Goal: Browse casually: Explore the website without a specific task or goal

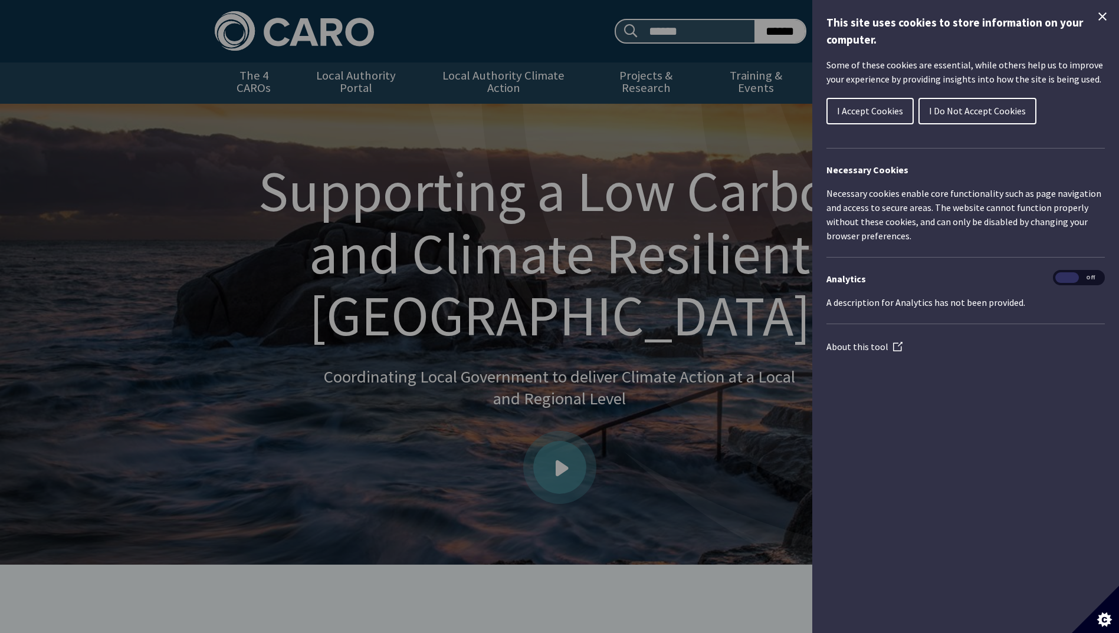
click at [886, 114] on span "I Accept Cookies" at bounding box center [870, 111] width 66 height 12
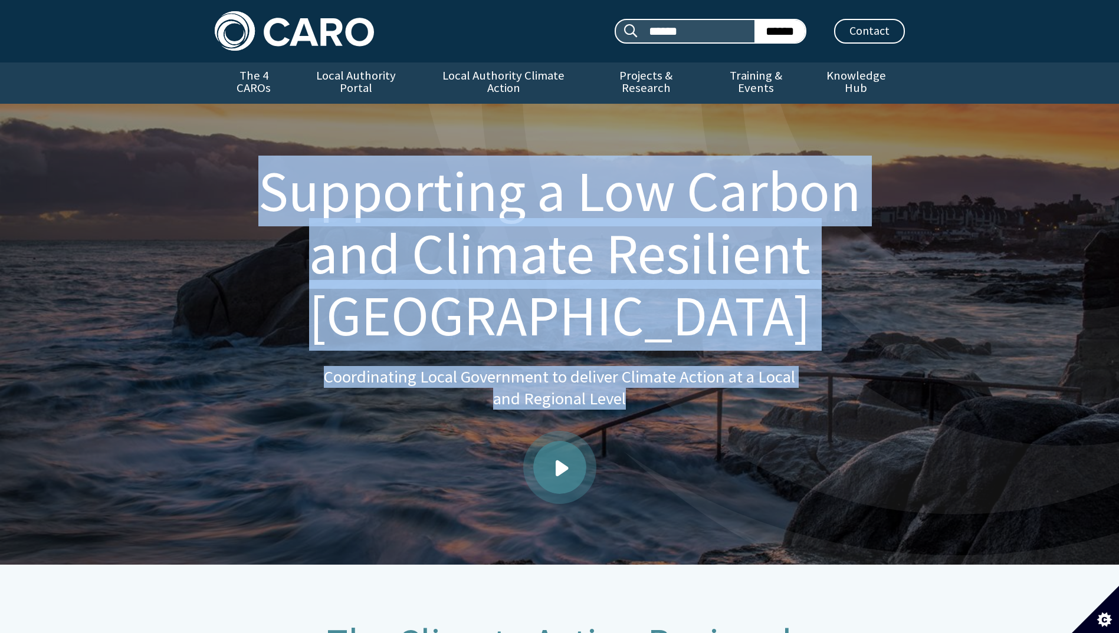
drag, startPoint x: 669, startPoint y: 379, endPoint x: 271, endPoint y: 188, distance: 441.2
click at [271, 188] on div "Supporting a Low Carbon and Climate Resilient Ireland Coordinating Local Govern…" at bounding box center [560, 334] width 690 height 461
click at [626, 211] on h1 "Supporting a Low Carbon and Climate Resilient [GEOGRAPHIC_DATA]" at bounding box center [560, 253] width 662 height 187
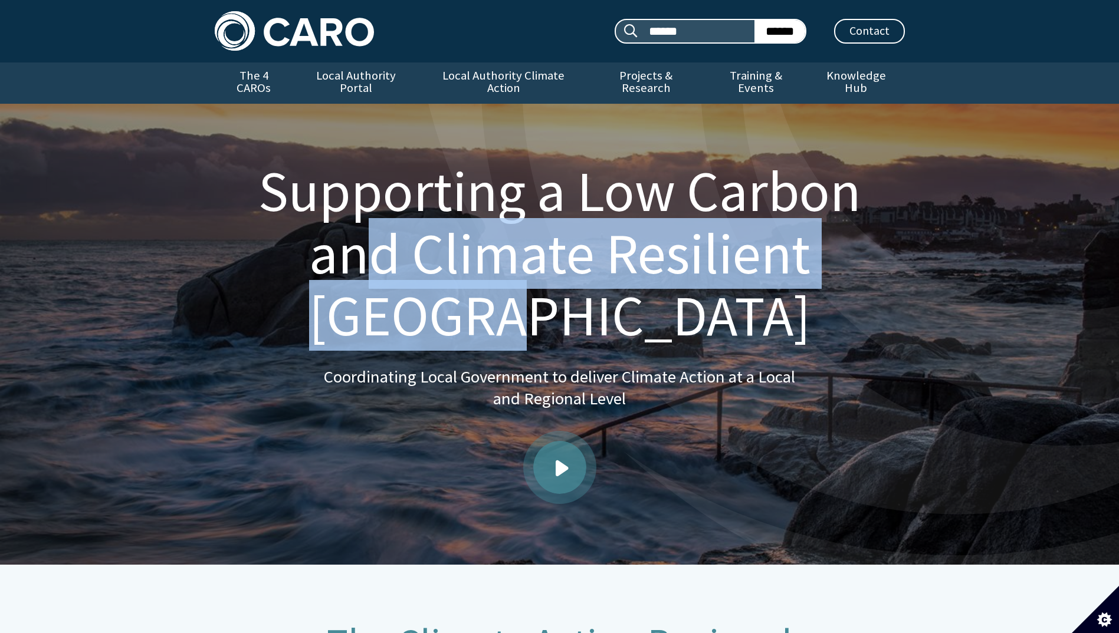
drag, startPoint x: 672, startPoint y: 321, endPoint x: 360, endPoint y: 222, distance: 326.7
click at [360, 222] on h1 "Supporting a Low Carbon and Climate Resilient [GEOGRAPHIC_DATA]" at bounding box center [560, 253] width 662 height 187
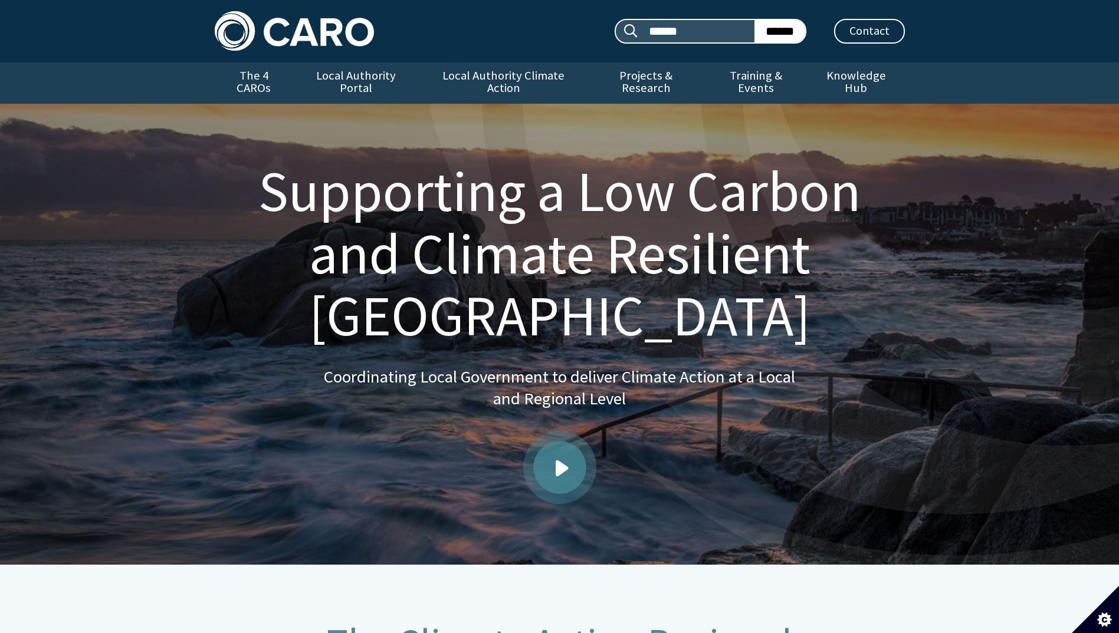
click at [266, 172] on h1 "Supporting a Low Carbon and Climate Resilient [GEOGRAPHIC_DATA]" at bounding box center [560, 253] width 662 height 187
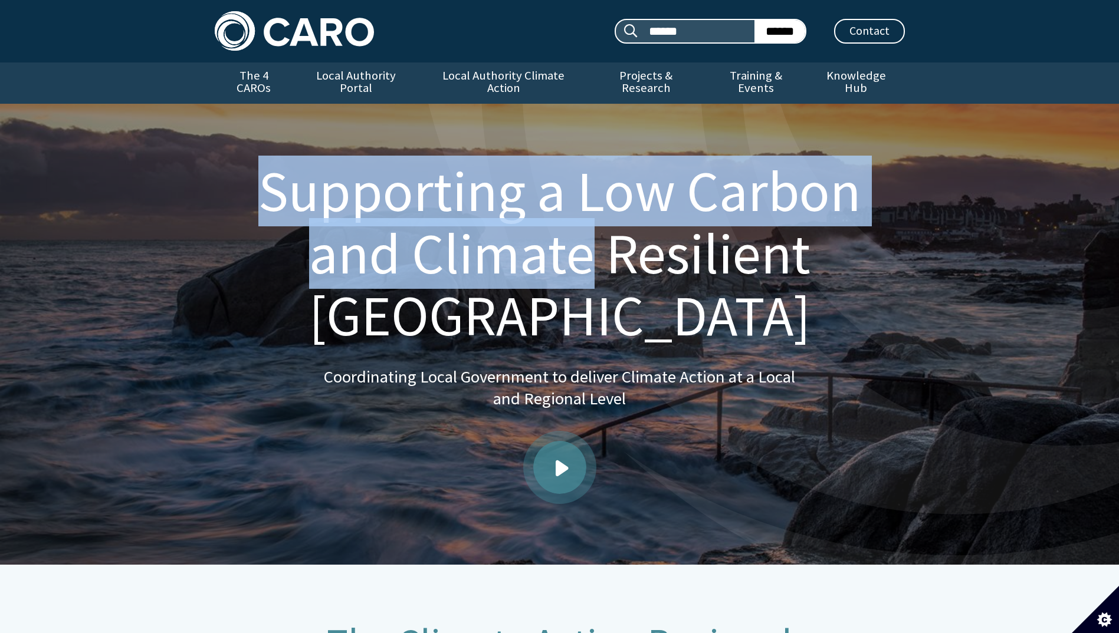
drag, startPoint x: 266, startPoint y: 172, endPoint x: 534, endPoint y: 307, distance: 300.6
click at [534, 307] on h1 "Supporting a Low Carbon and Climate Resilient [GEOGRAPHIC_DATA]" at bounding box center [560, 253] width 662 height 187
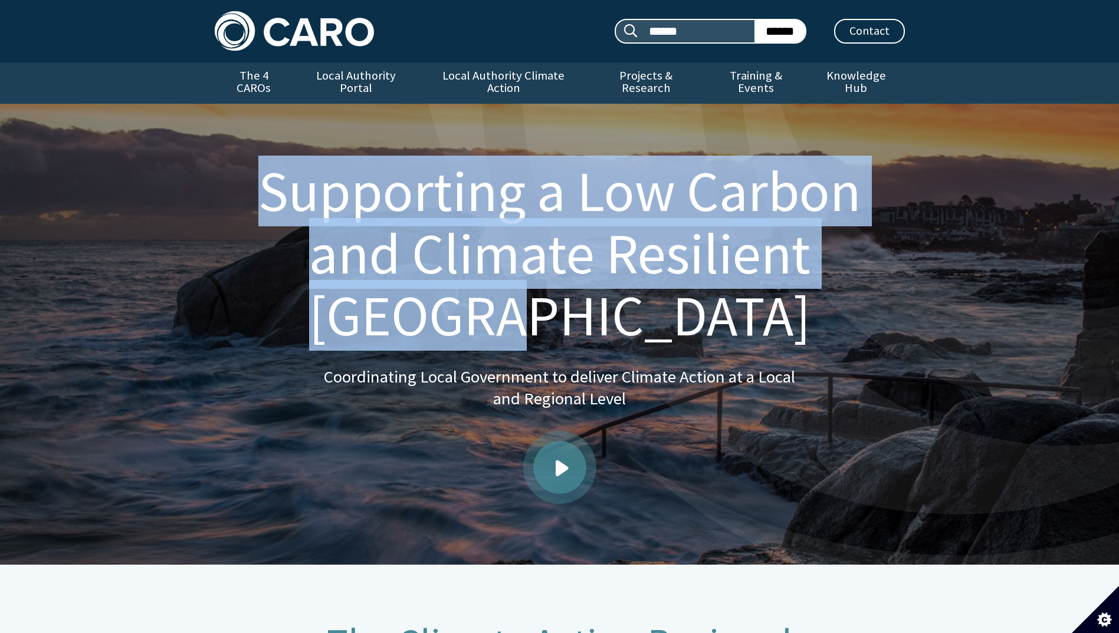
click at [837, 320] on h1 "Supporting a Low Carbon and Climate Resilient [GEOGRAPHIC_DATA]" at bounding box center [560, 253] width 662 height 187
drag, startPoint x: 686, startPoint y: 297, endPoint x: 226, endPoint y: 197, distance: 470.7
click at [226, 197] on div "Supporting a Low Carbon and Climate Resilient Ireland Coordinating Local Govern…" at bounding box center [560, 334] width 690 height 461
click at [989, 333] on div "Supporting a Low Carbon and Climate Resilient Ireland Coordinating Local Govern…" at bounding box center [559, 334] width 1119 height 461
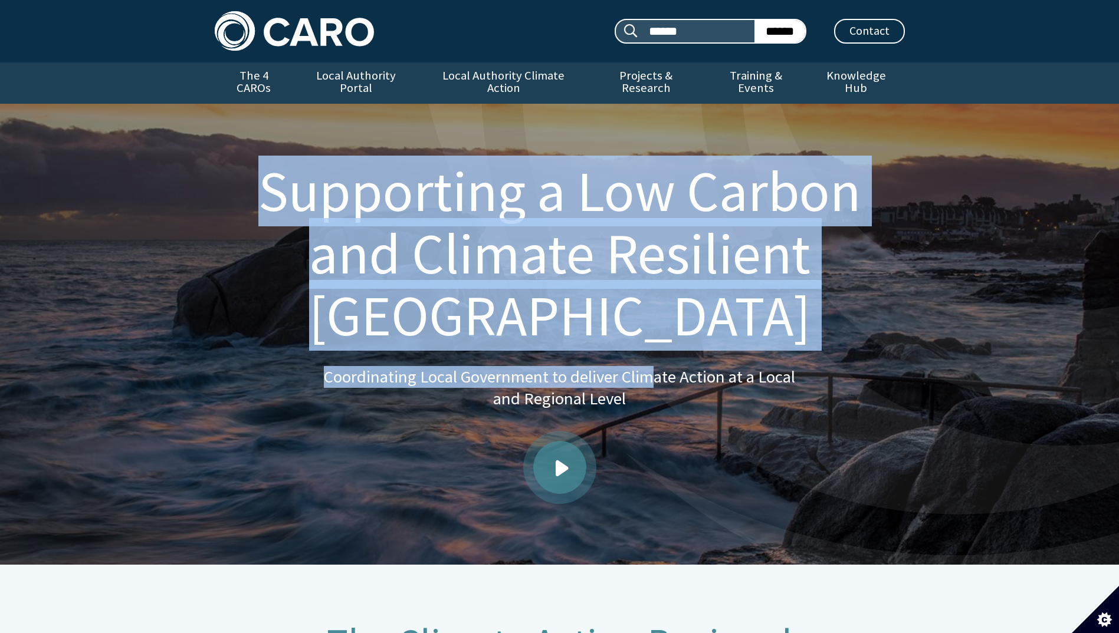
drag, startPoint x: 671, startPoint y: 341, endPoint x: 206, endPoint y: 190, distance: 488.6
click at [206, 190] on div "Supporting a Low Carbon and Climate Resilient Ireland Coordinating Local Govern…" at bounding box center [560, 334] width 708 height 461
click at [624, 321] on h1 "Supporting a Low Carbon and Climate Resilient [GEOGRAPHIC_DATA]" at bounding box center [560, 253] width 662 height 187
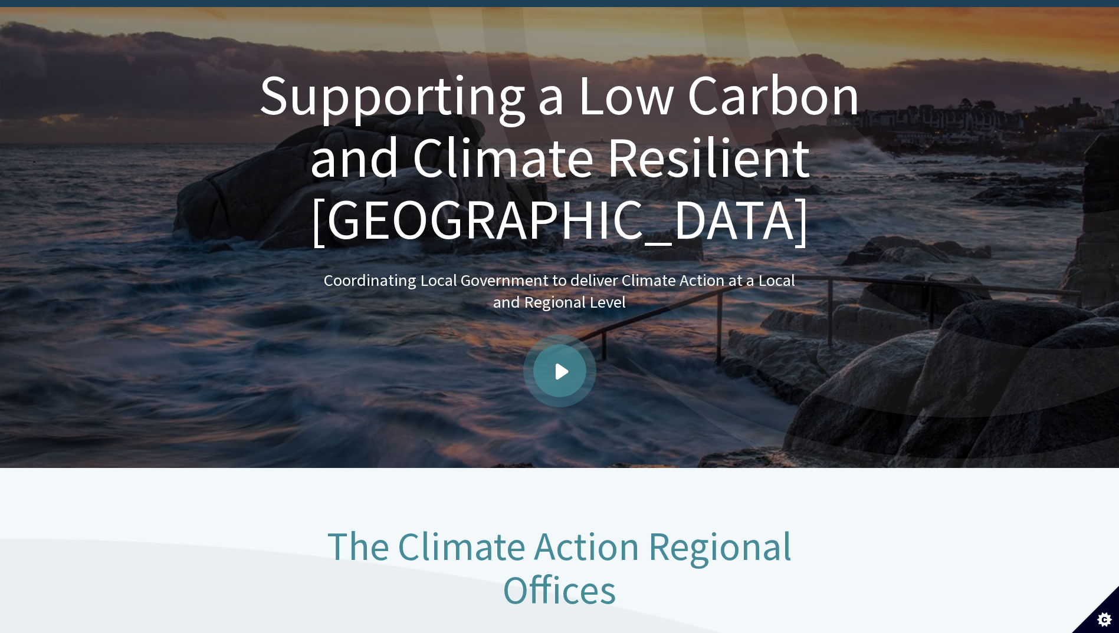
scroll to position [97, 0]
